Goal: Use online tool/utility: Use online tool/utility

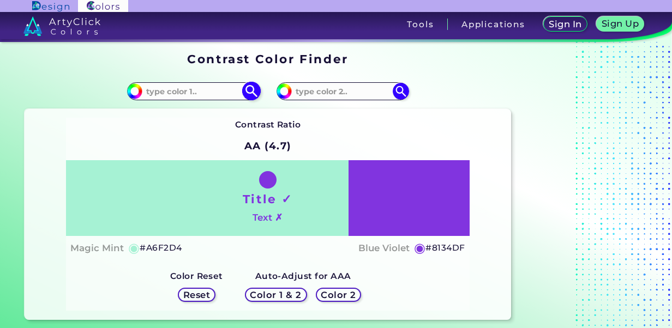
click at [179, 94] on input at bounding box center [192, 91] width 101 height 15
paste input "#46769b"
type input "#46769b"
click at [255, 92] on img at bounding box center [251, 91] width 19 height 19
type input "#46769b"
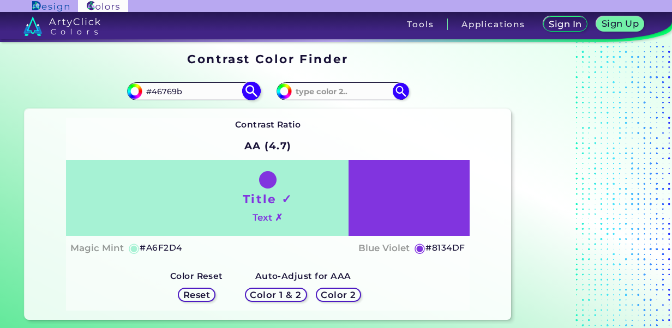
type input "#46769B"
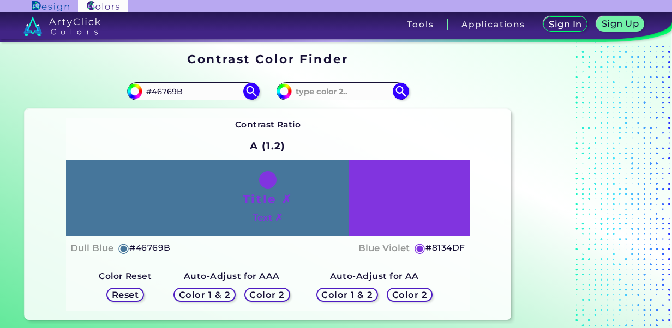
click at [221, 298] on h5 "Color 1 & 2" at bounding box center [204, 295] width 49 height 9
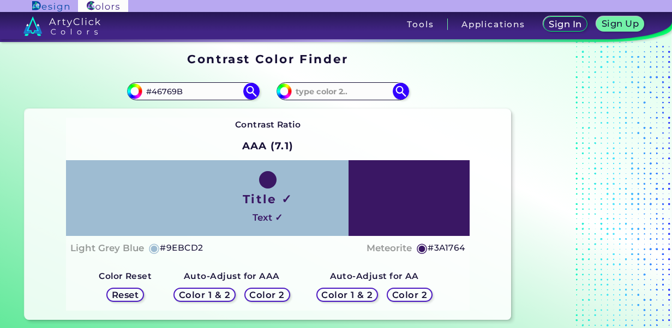
click at [134, 298] on h5 "Reset" at bounding box center [125, 294] width 28 height 9
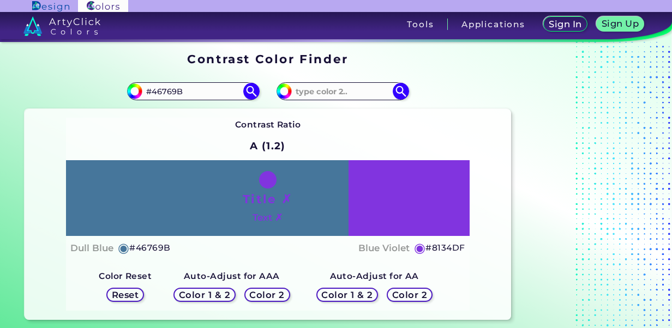
click at [277, 292] on h5 "Color 2" at bounding box center [267, 295] width 34 height 9
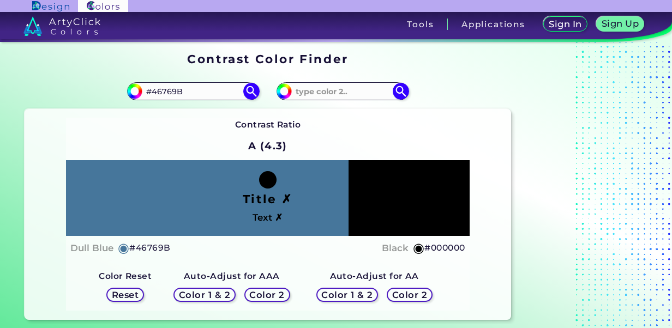
click at [400, 292] on h5 "Color 2" at bounding box center [409, 294] width 37 height 9
click at [400, 292] on h5 "Color 2" at bounding box center [410, 295] width 32 height 8
click at [400, 292] on h5 "Color 2" at bounding box center [409, 295] width 33 height 8
